Goal: Information Seeking & Learning: Learn about a topic

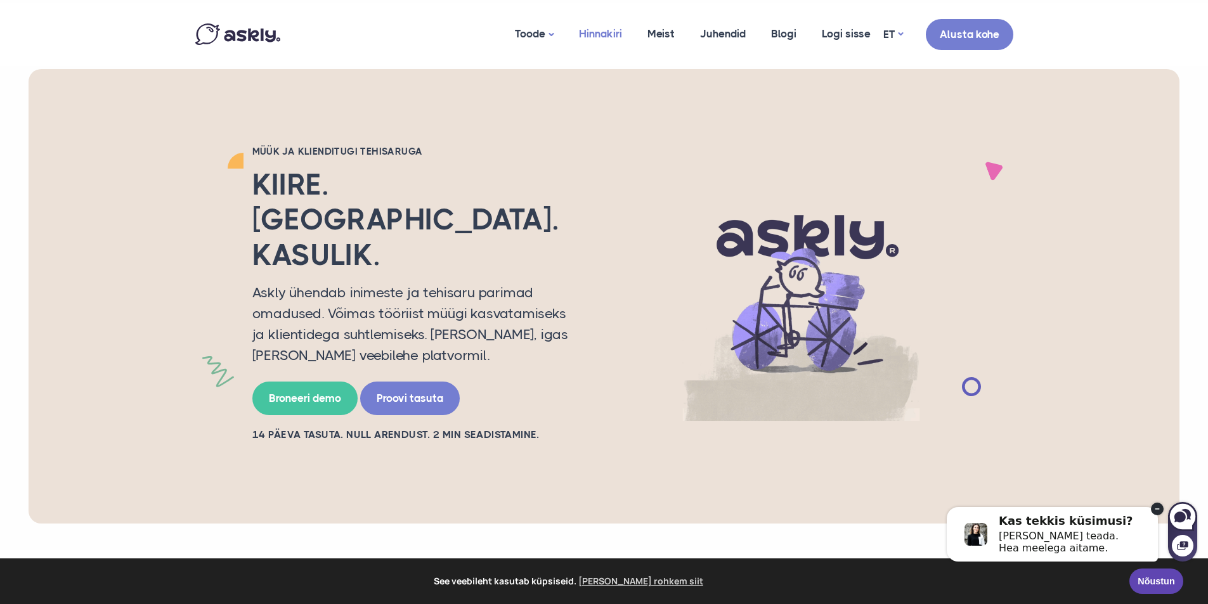
click at [589, 31] on link "Hinnakiri" at bounding box center [600, 34] width 68 height 62
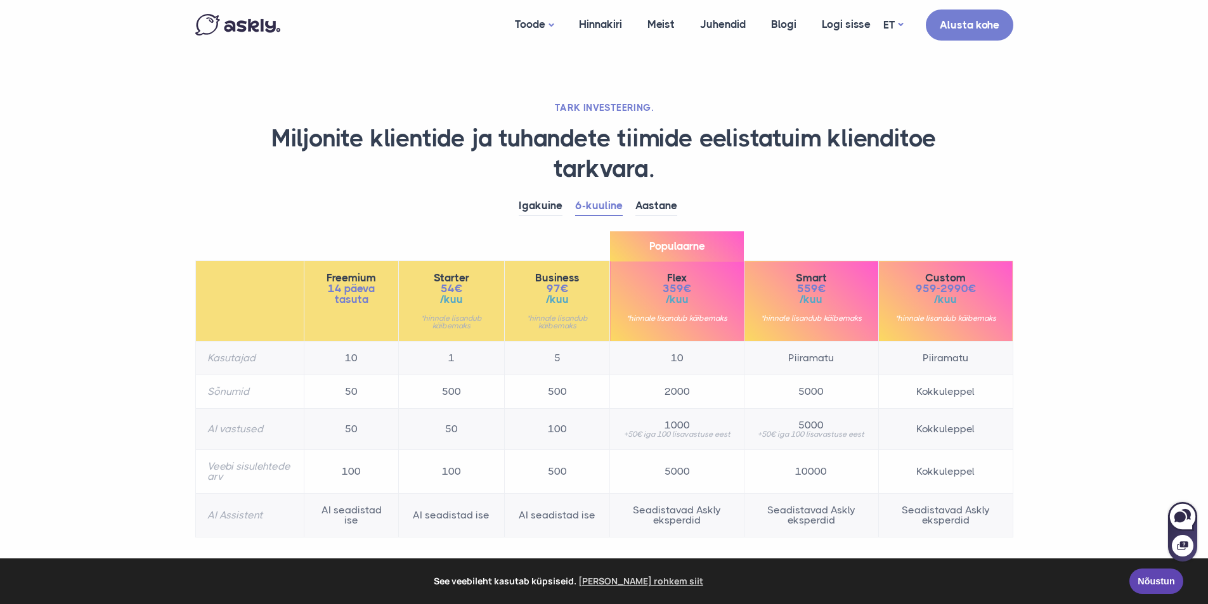
scroll to position [106, 0]
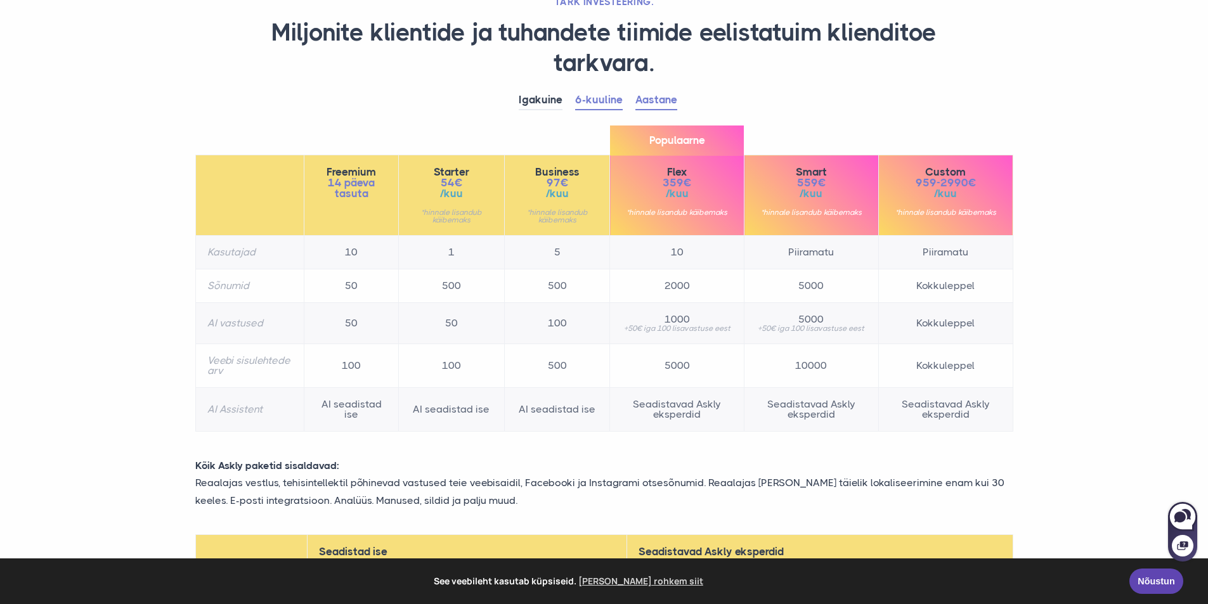
click at [663, 104] on link "Aastane" at bounding box center [656, 101] width 42 height 20
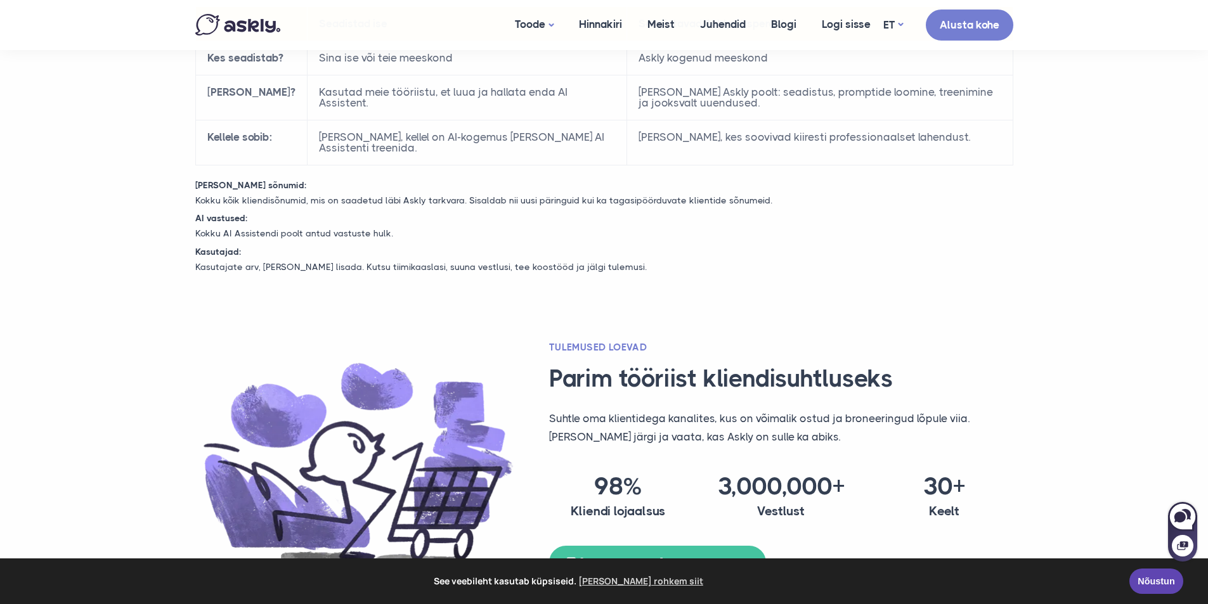
scroll to position [0, 0]
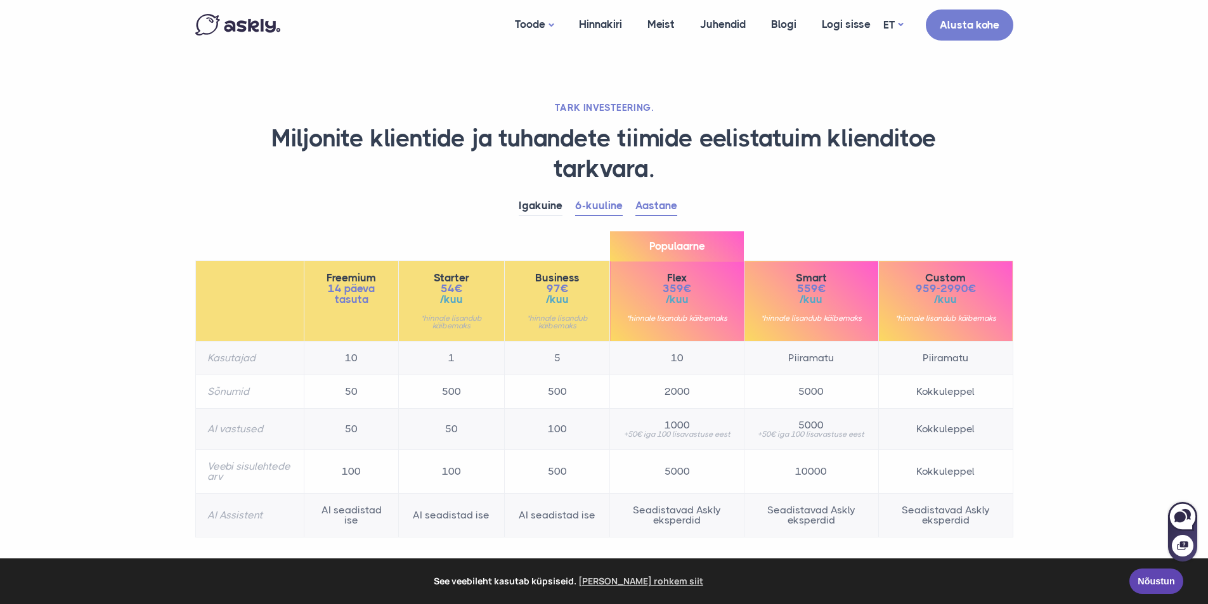
click at [599, 203] on link "6-kuuline" at bounding box center [599, 207] width 48 height 20
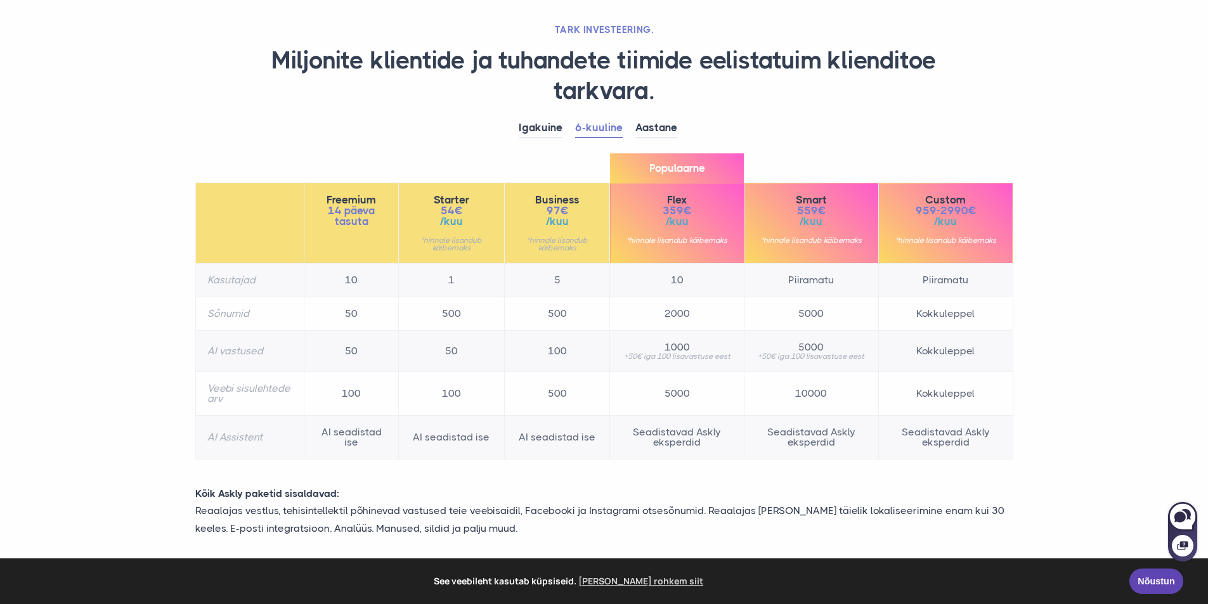
scroll to position [106, 0]
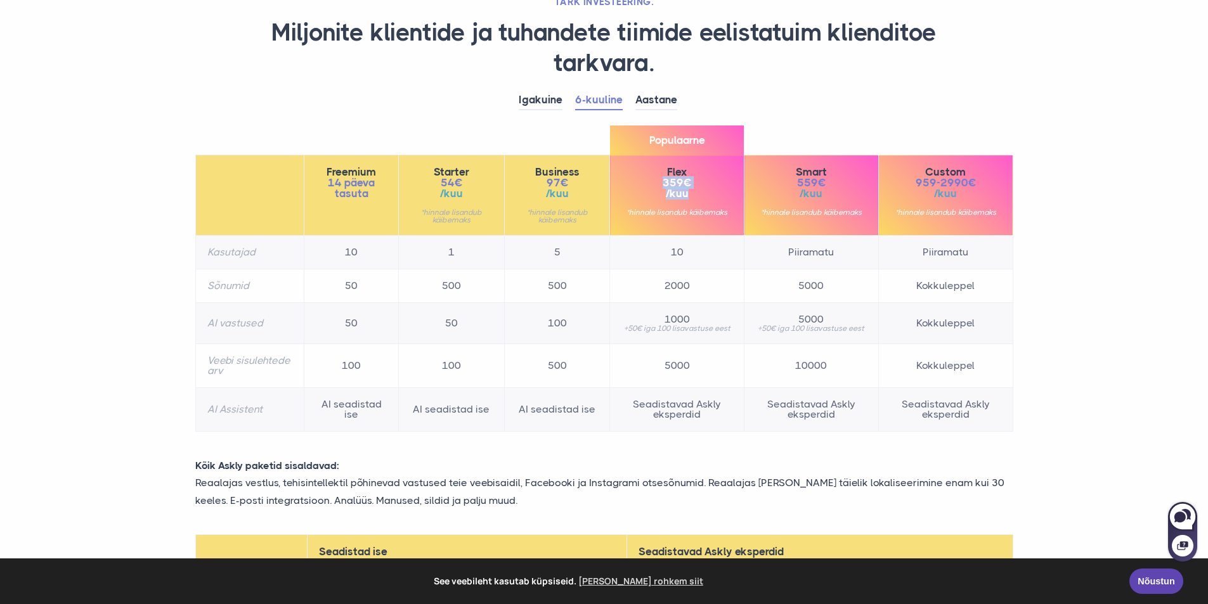
drag, startPoint x: 664, startPoint y: 179, endPoint x: 687, endPoint y: 187, distance: 24.3
click at [687, 187] on div "Flex 359€ /kuu *hinnale lisandub käibemaks" at bounding box center [676, 191] width 111 height 49
click at [690, 191] on span "/kuu" at bounding box center [676, 193] width 111 height 11
drag, startPoint x: 690, startPoint y: 193, endPoint x: 659, endPoint y: 165, distance: 40.9
click at [659, 165] on th "Populaarne Flex 359€ /kuu *hinnale lisandub käibemaks" at bounding box center [677, 195] width 134 height 81
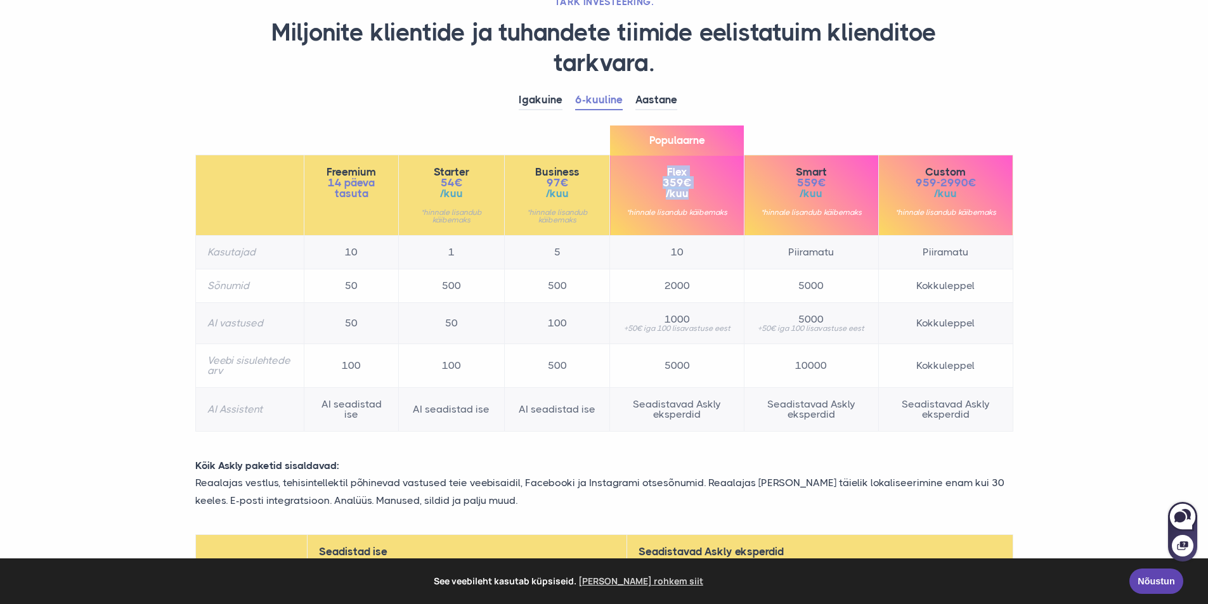
click at [658, 169] on span "Flex" at bounding box center [676, 172] width 111 height 11
click at [668, 171] on span "Flex" at bounding box center [676, 172] width 111 height 11
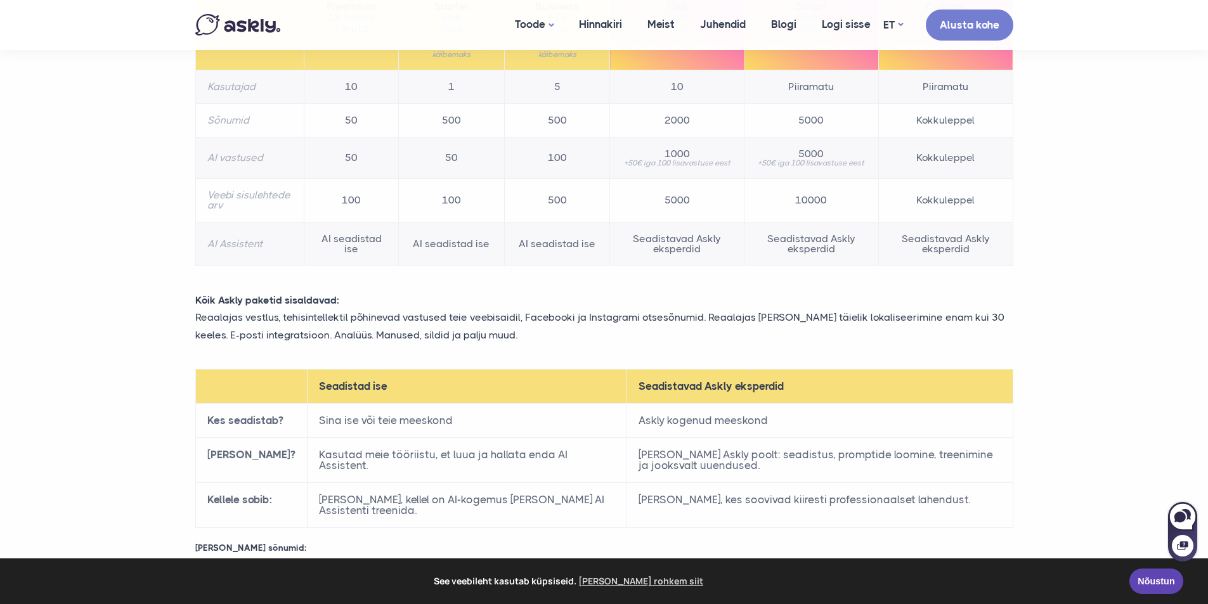
scroll to position [0, 0]
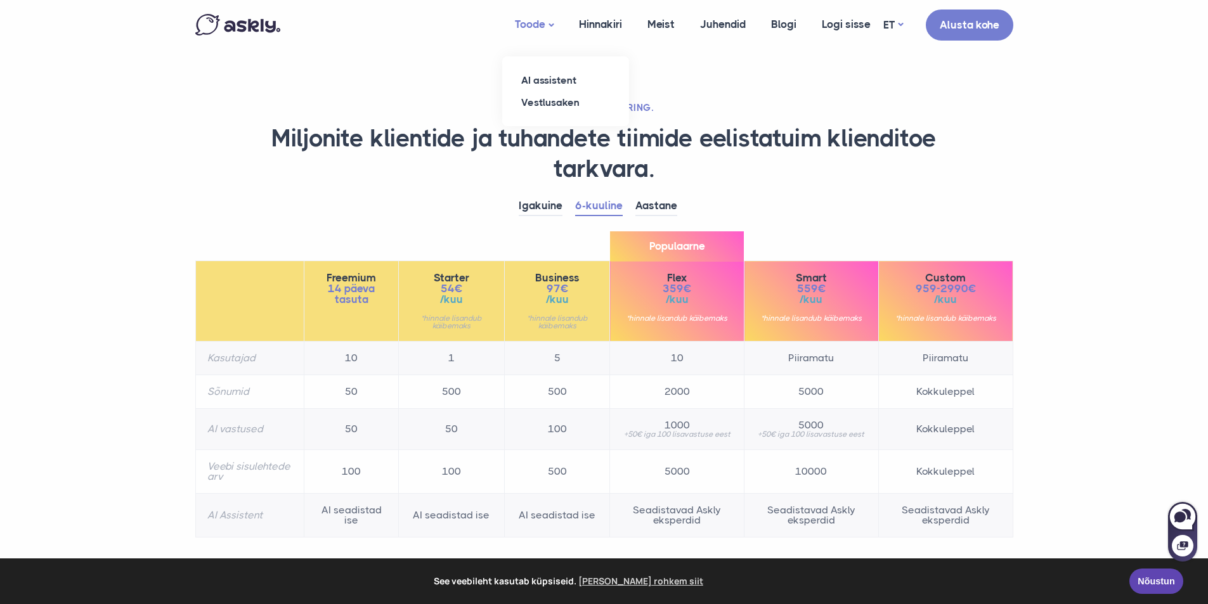
click at [541, 25] on link "Toode" at bounding box center [534, 25] width 64 height 50
click at [663, 24] on link "Meist" at bounding box center [661, 24] width 53 height 49
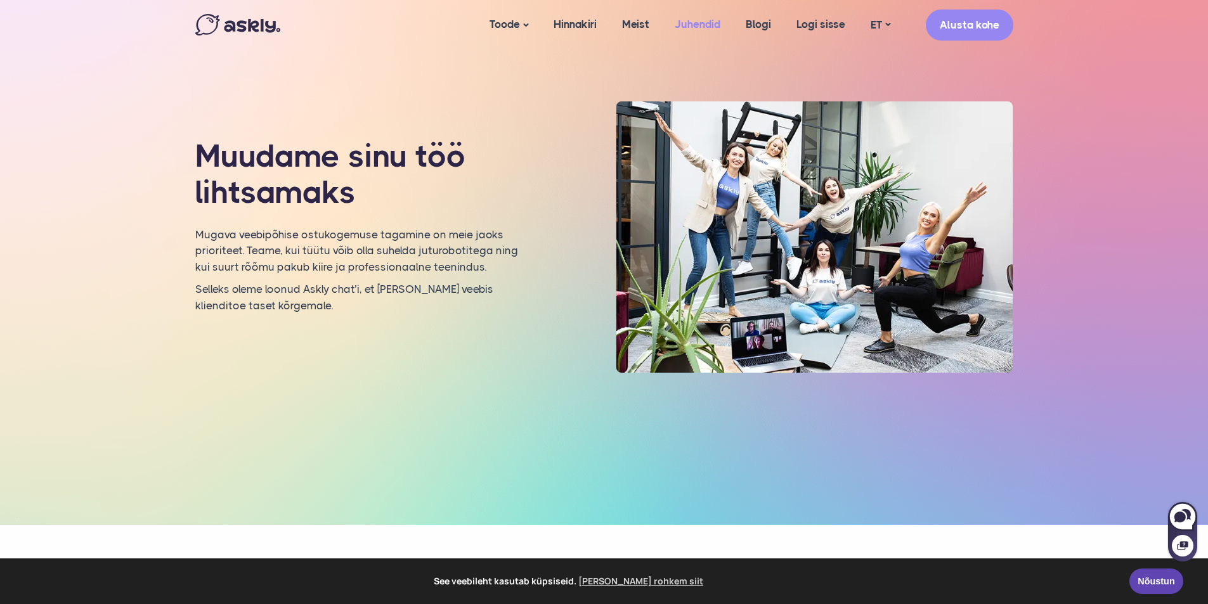
click at [695, 22] on link "Juhendid" at bounding box center [697, 24] width 71 height 49
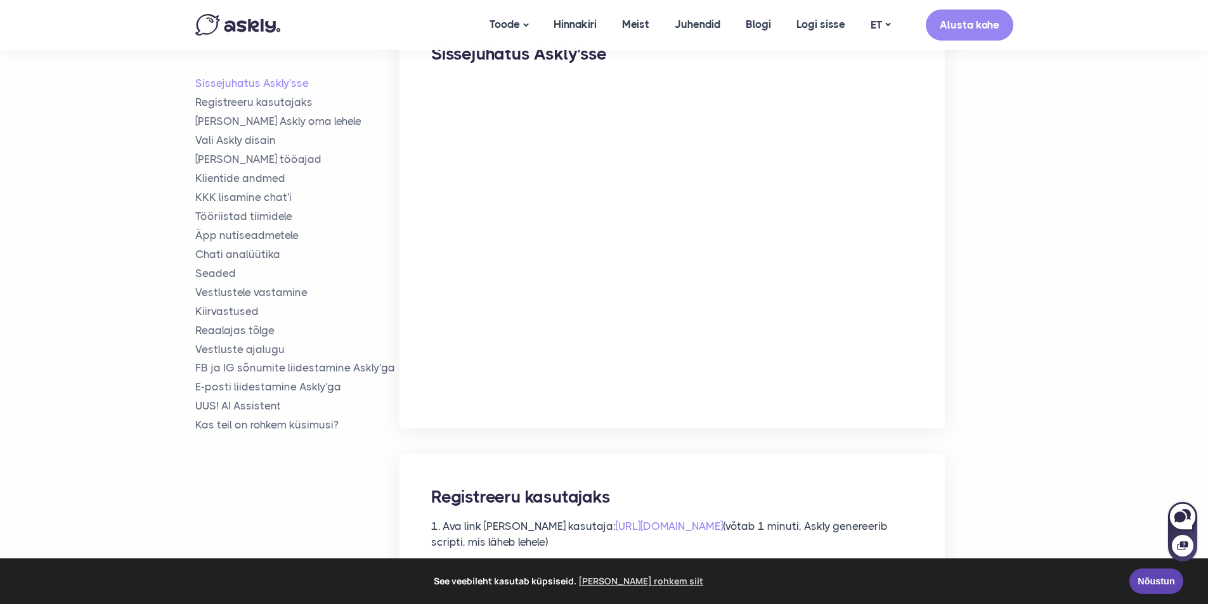
scroll to position [106, 0]
